Goal: Transaction & Acquisition: Purchase product/service

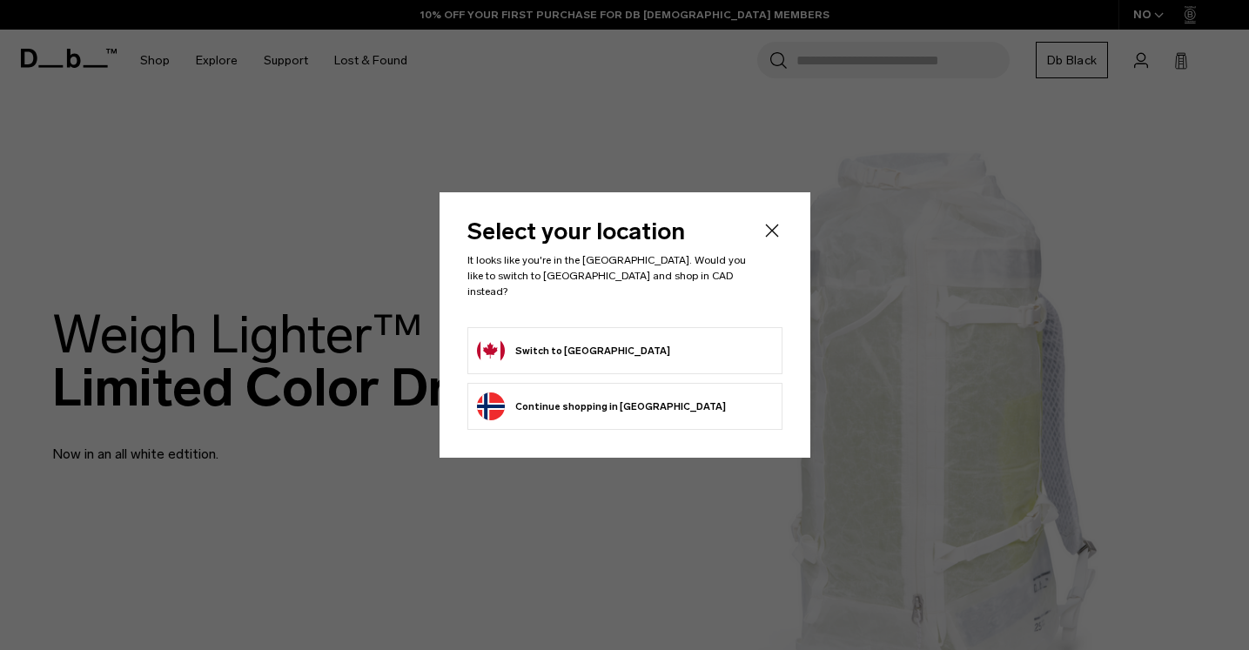
click at [564, 345] on button "Switch to Canada" at bounding box center [573, 351] width 193 height 28
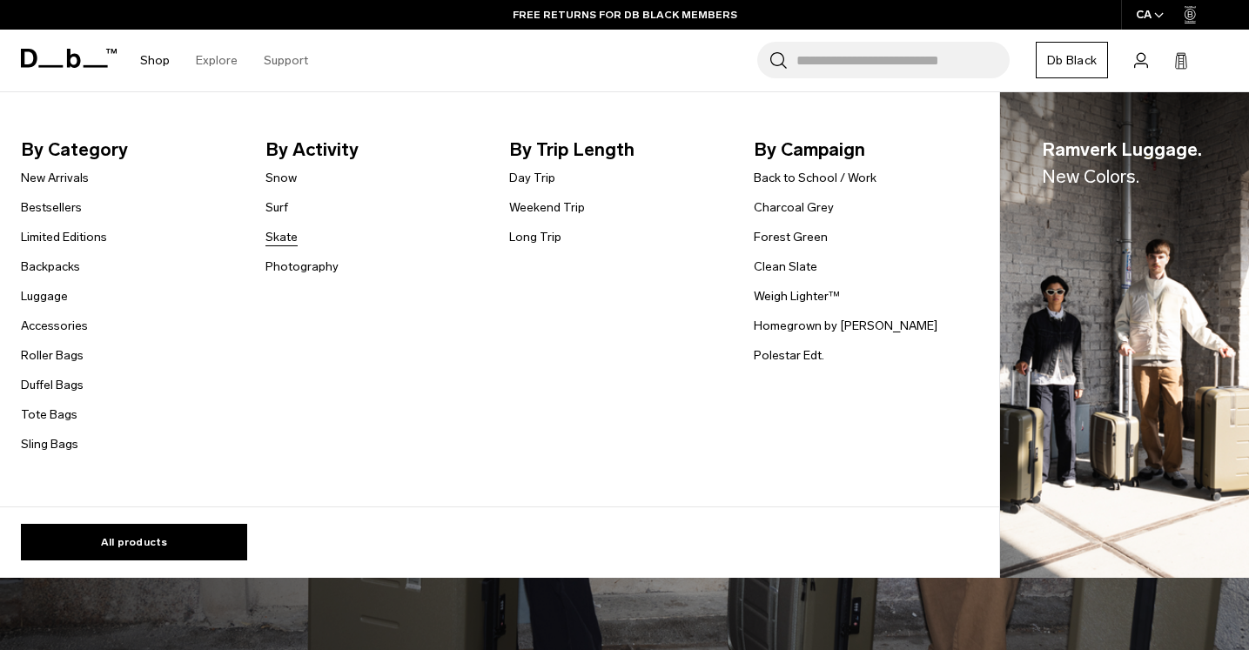
click at [279, 238] on link "Skate" at bounding box center [282, 237] width 32 height 18
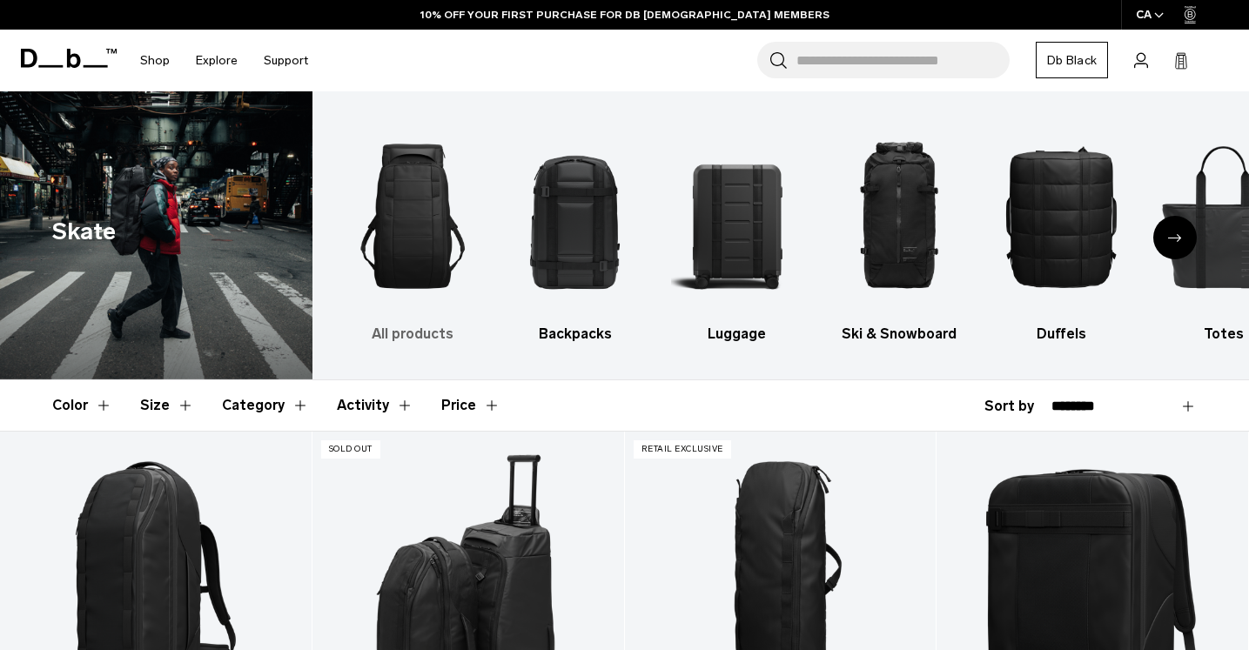
click at [421, 196] on img "1 / 10" at bounding box center [412, 217] width 131 height 198
